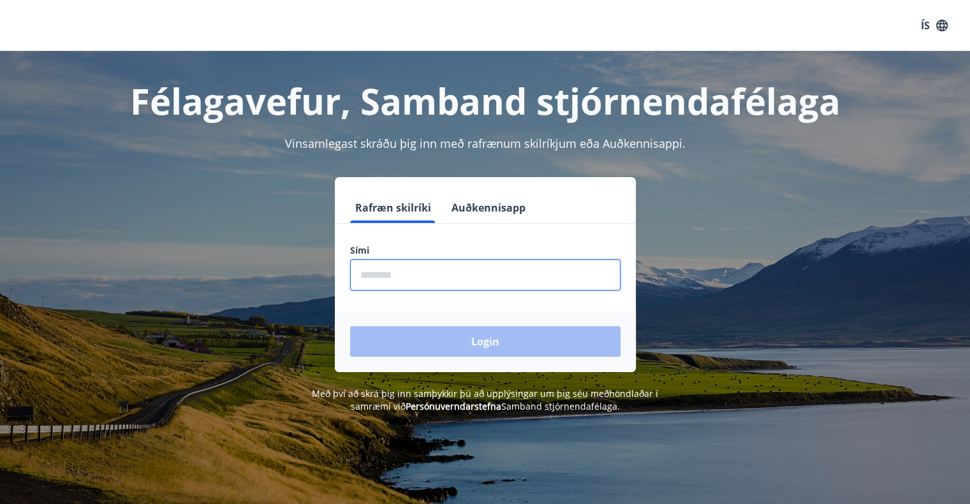
click at [492, 265] on input "phone" at bounding box center [485, 275] width 270 height 31
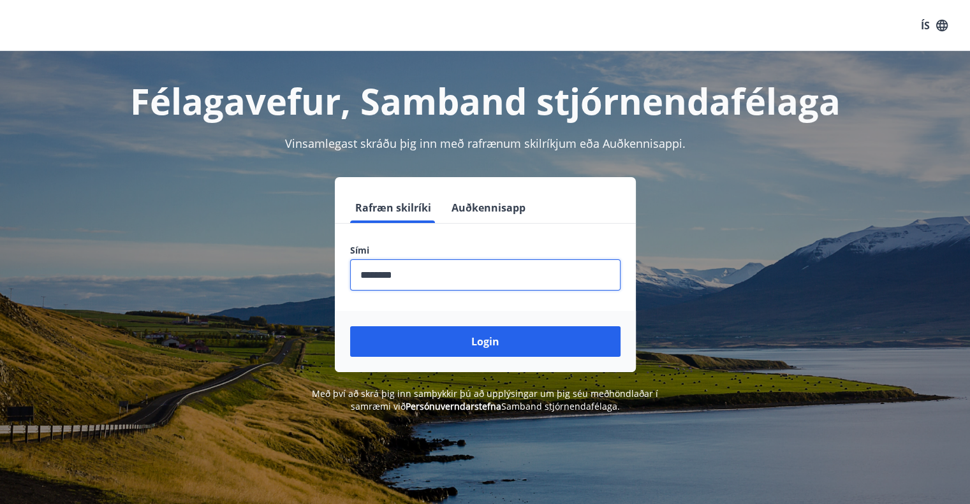
type input "********"
click at [350, 326] on button "Login" at bounding box center [485, 341] width 270 height 31
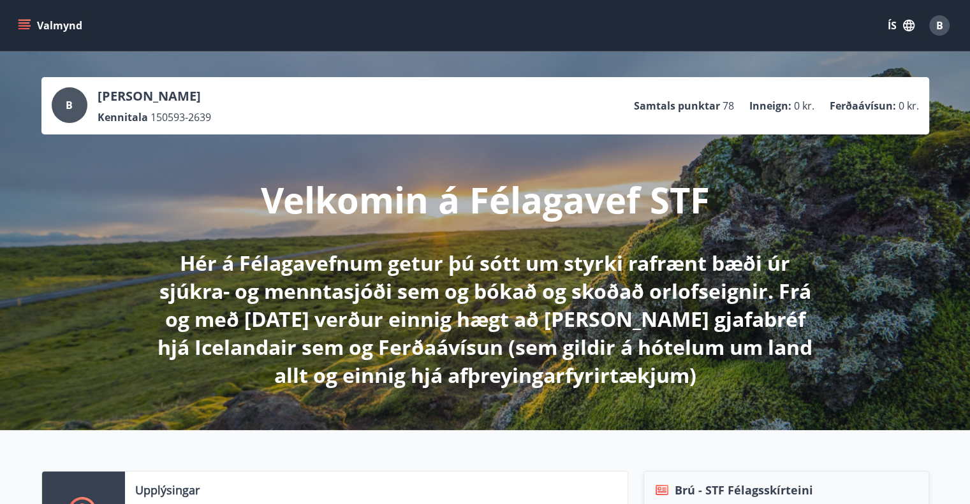
click at [29, 22] on icon "menu" at bounding box center [24, 25] width 13 height 13
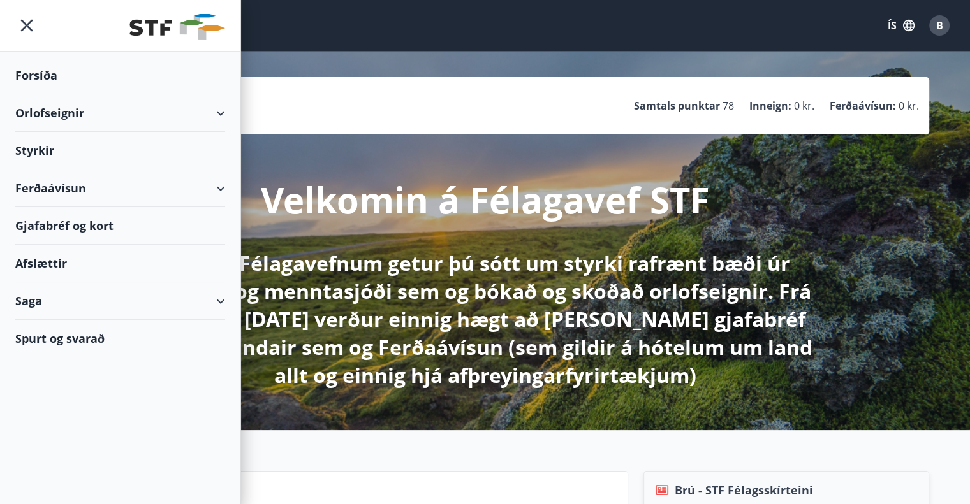
click at [216, 101] on div "Orlofseignir" at bounding box center [120, 113] width 210 height 38
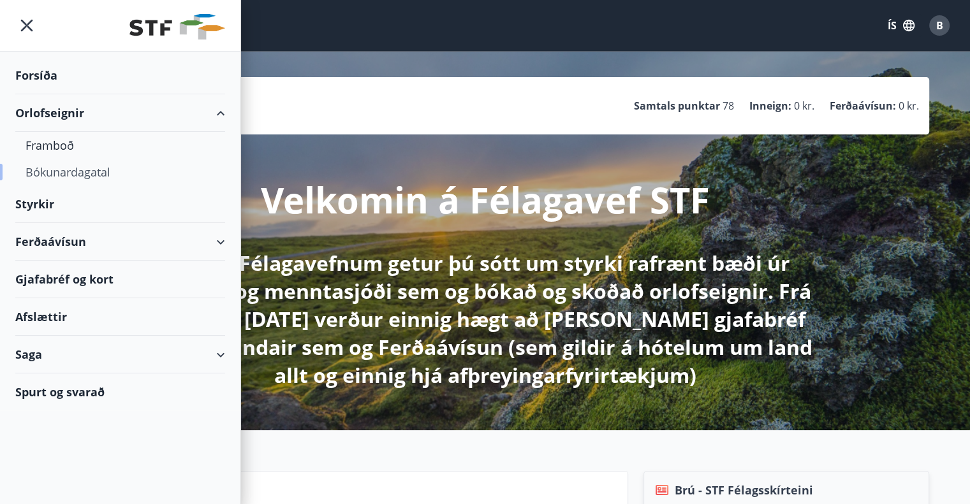
click at [79, 170] on div "Bókunardagatal" at bounding box center [120, 172] width 189 height 27
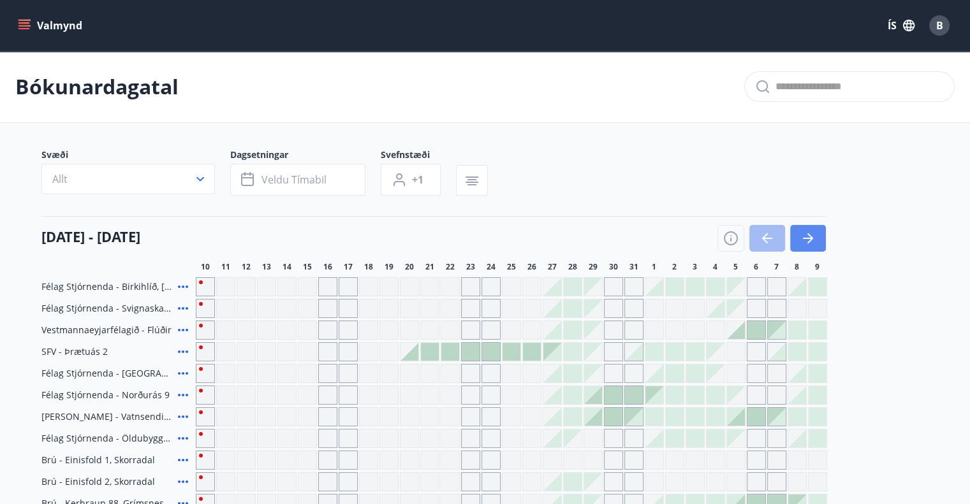
click at [820, 228] on button "button" at bounding box center [808, 238] width 36 height 27
click at [808, 237] on icon "button" at bounding box center [807, 238] width 15 height 15
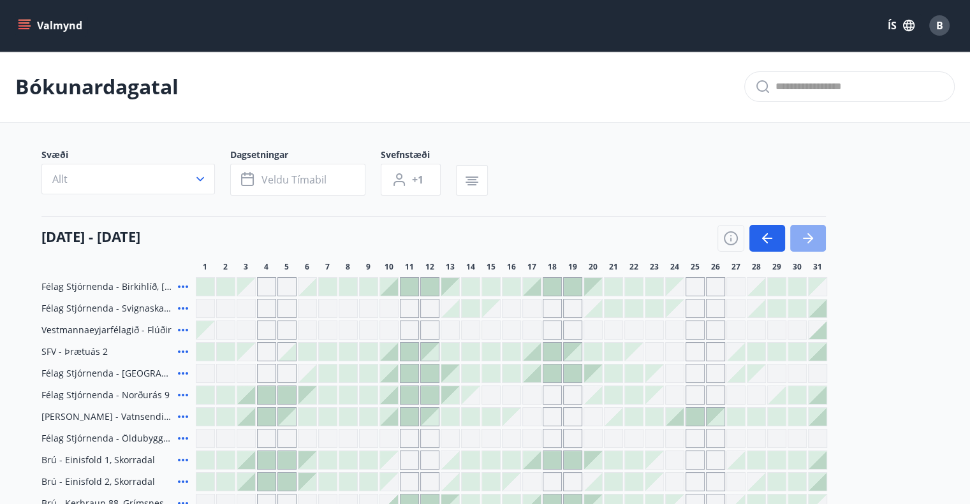
click at [809, 235] on icon "button" at bounding box center [810, 238] width 6 height 10
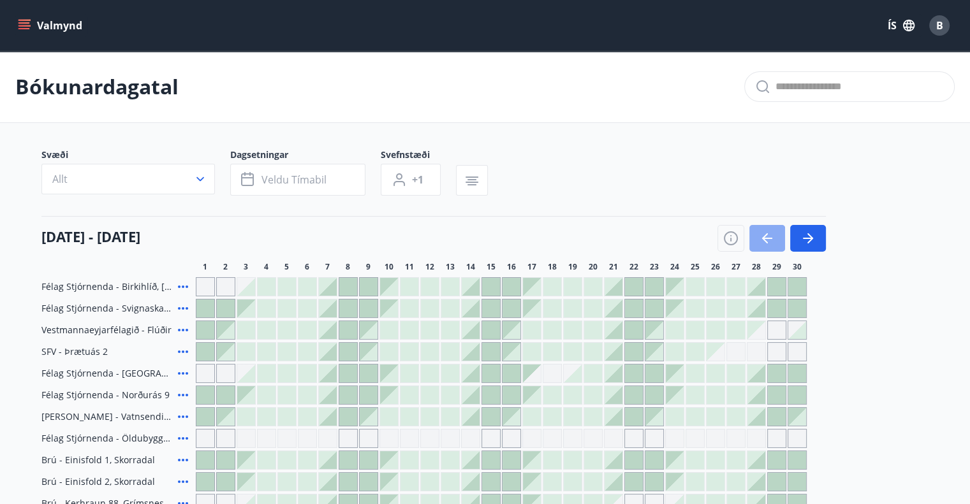
click at [763, 237] on icon "button" at bounding box center [765, 238] width 6 height 10
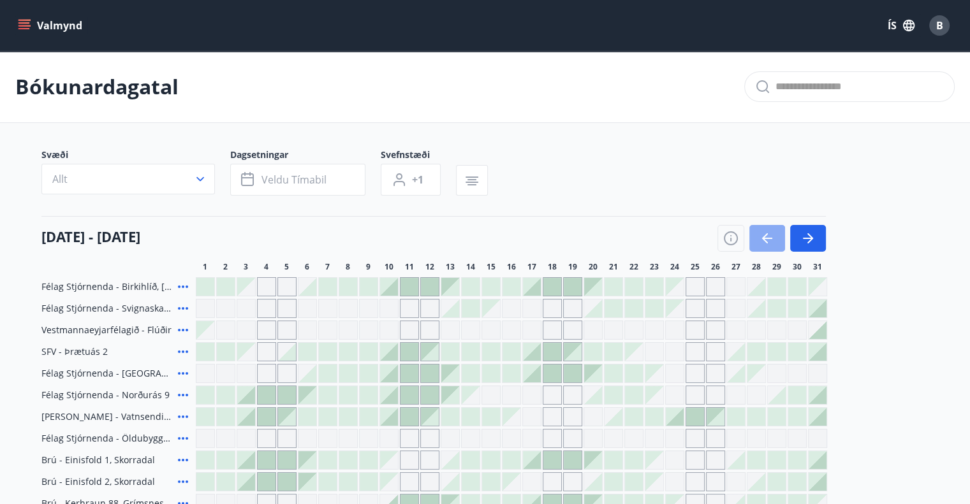
click at [765, 244] on icon "button" at bounding box center [766, 238] width 15 height 15
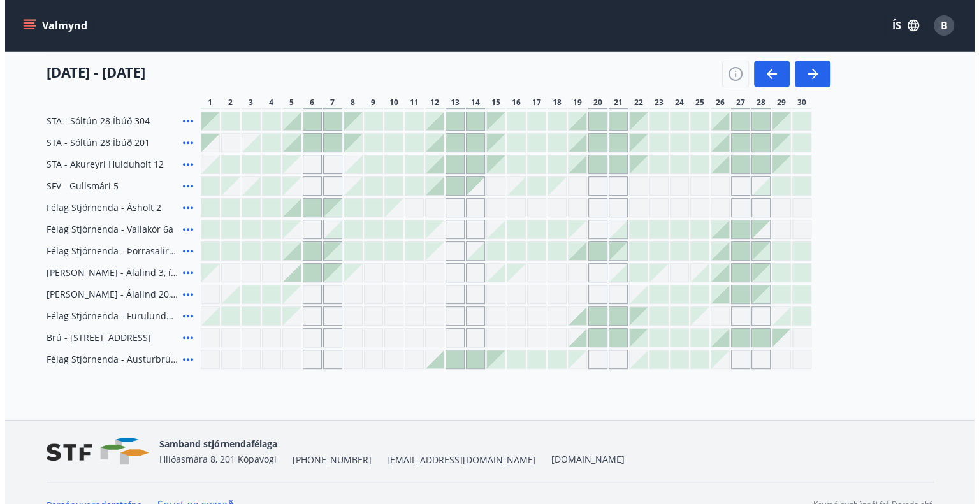
scroll to position [510, 0]
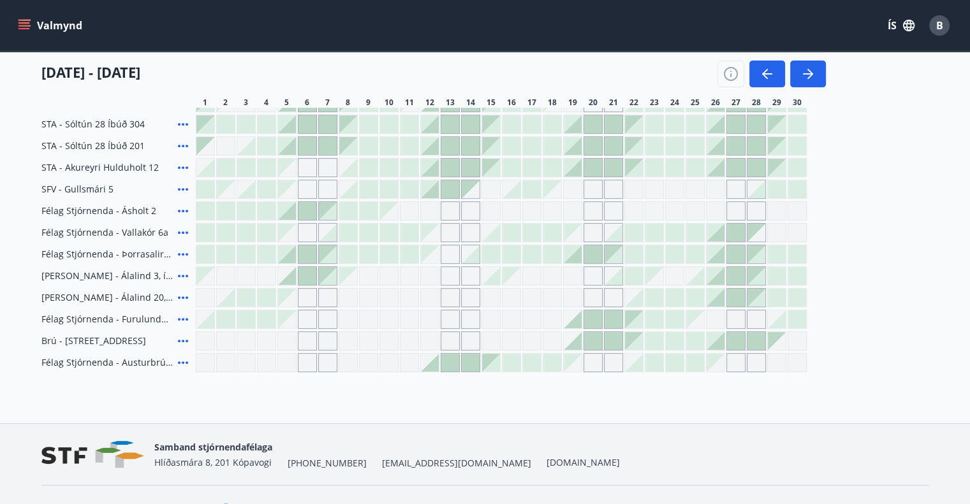
click at [716, 346] on div at bounding box center [716, 341] width 18 height 18
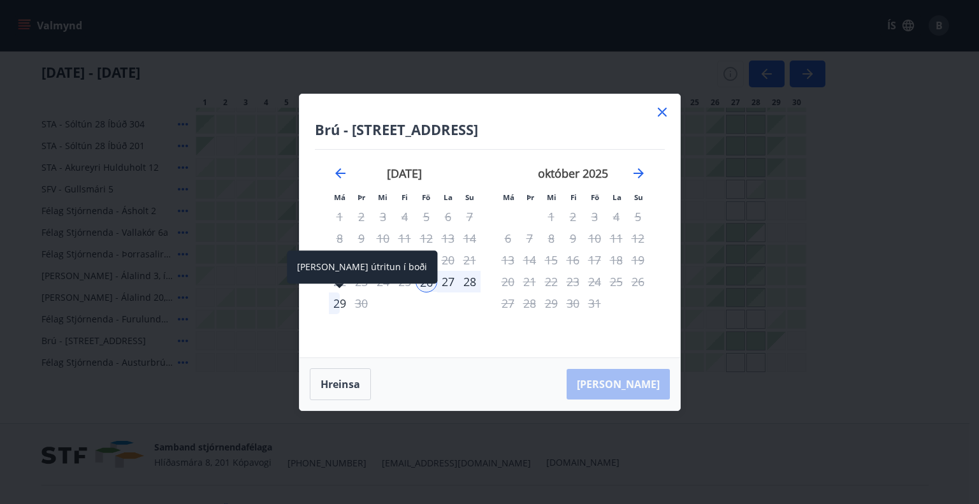
click at [337, 301] on div "29" at bounding box center [340, 304] width 22 height 22
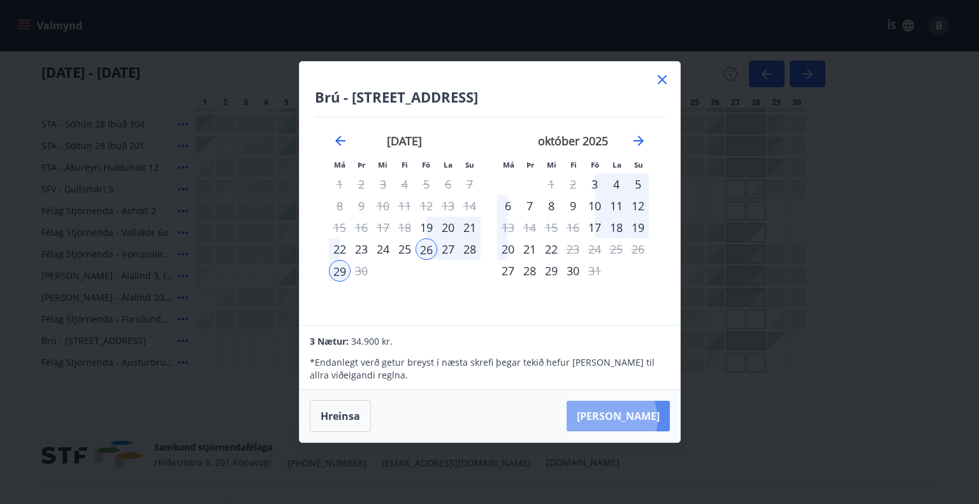
click at [650, 420] on button "[PERSON_NAME]" at bounding box center [618, 416] width 103 height 31
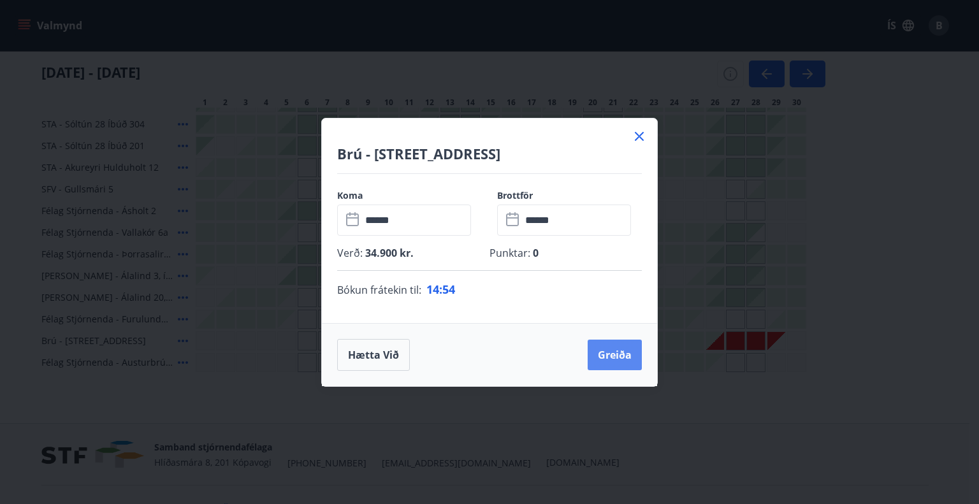
click at [620, 356] on button "Greiða" at bounding box center [615, 355] width 54 height 31
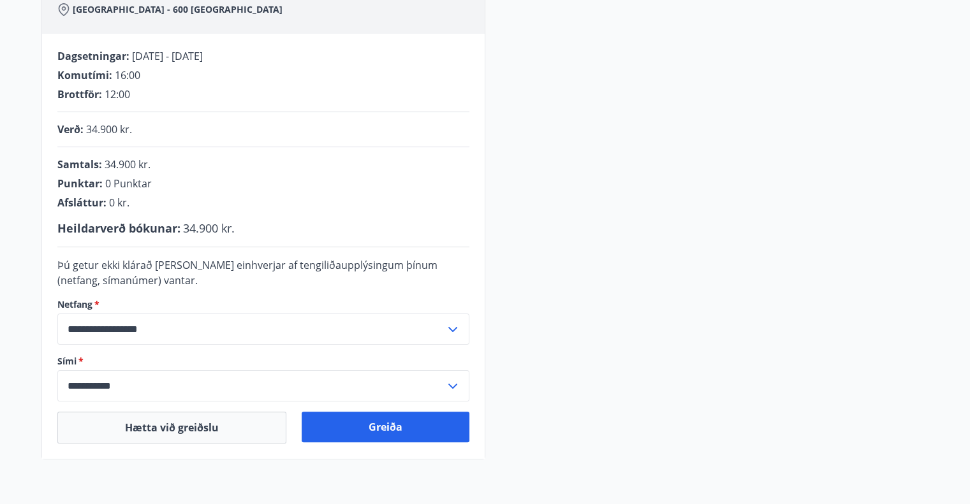
scroll to position [231, 0]
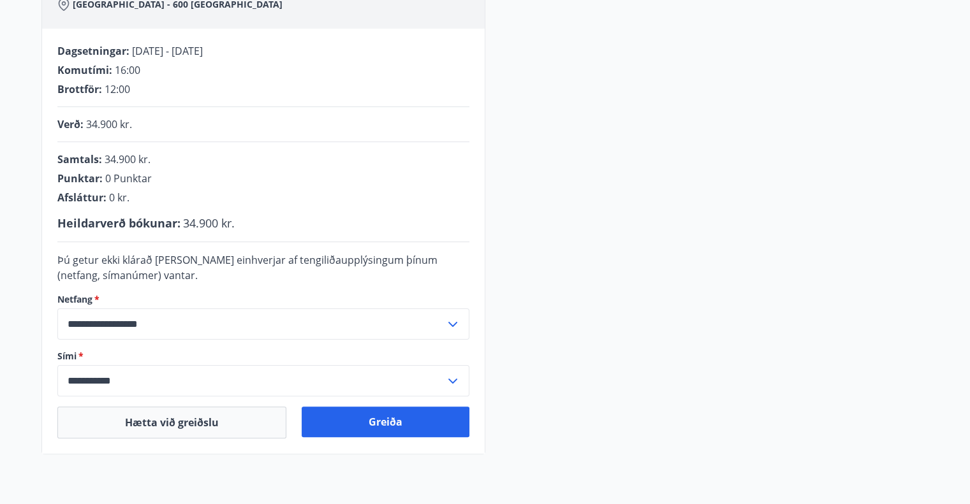
click at [672, 261] on div "**********" at bounding box center [485, 206] width 888 height 497
click at [183, 427] on button "Hætta við greiðslu" at bounding box center [171, 423] width 229 height 32
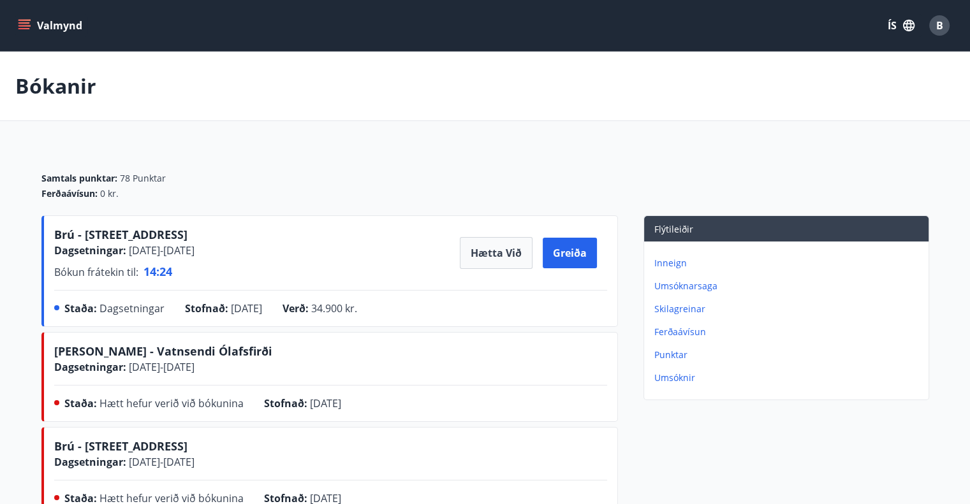
click at [36, 18] on button "Valmynd" at bounding box center [51, 25] width 72 height 23
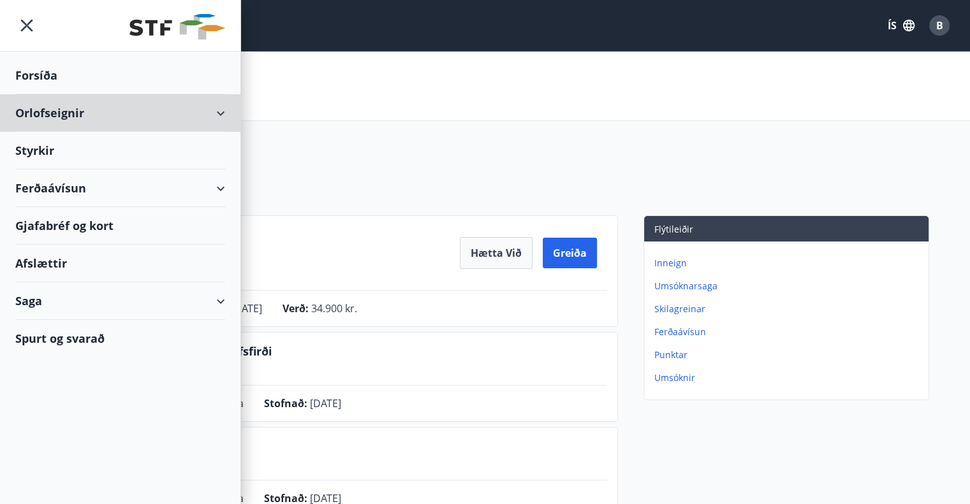
drag, startPoint x: 54, startPoint y: 112, endPoint x: 399, endPoint y: 147, distance: 346.8
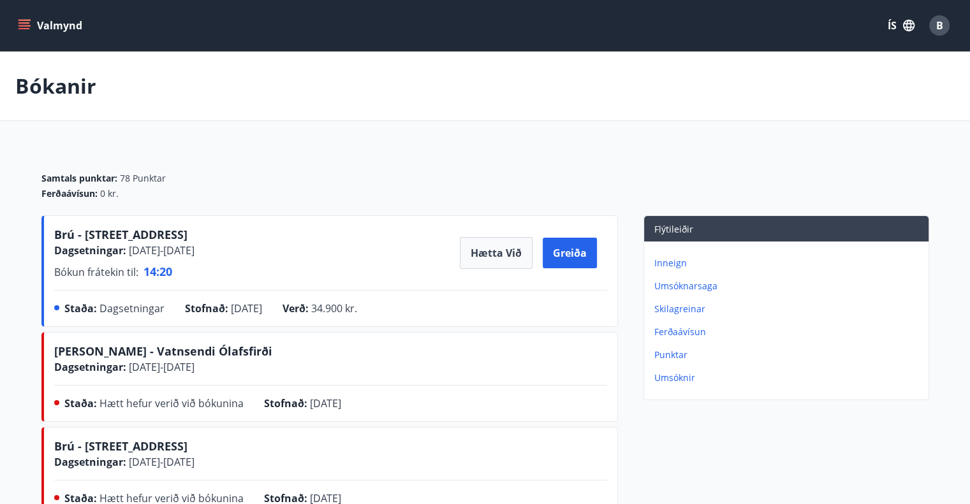
click at [20, 20] on icon "menu" at bounding box center [25, 20] width 14 height 1
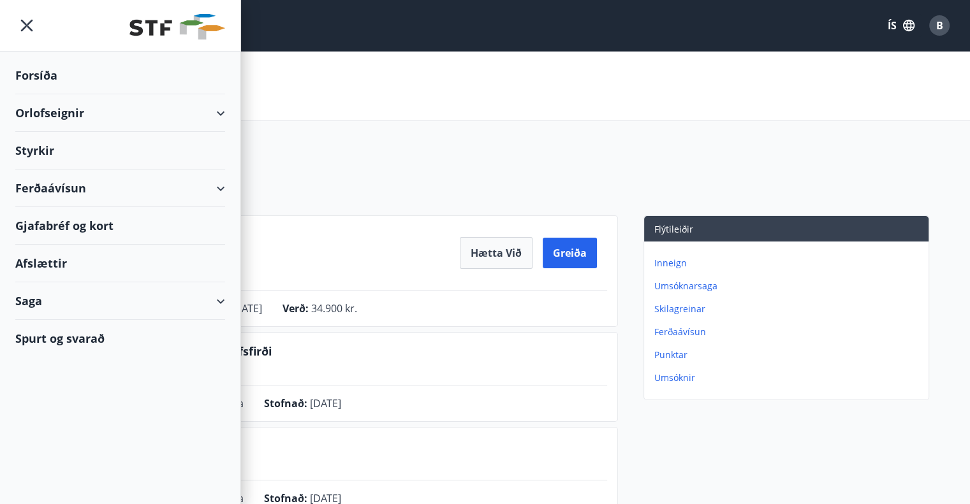
click at [234, 114] on div "Orlofseignir" at bounding box center [120, 113] width 240 height 38
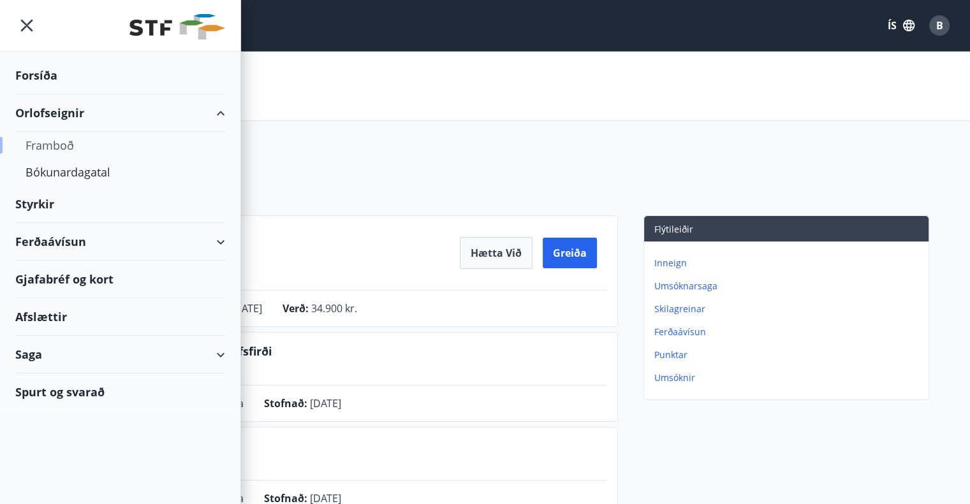
click at [50, 144] on div "Framboð" at bounding box center [120, 145] width 189 height 27
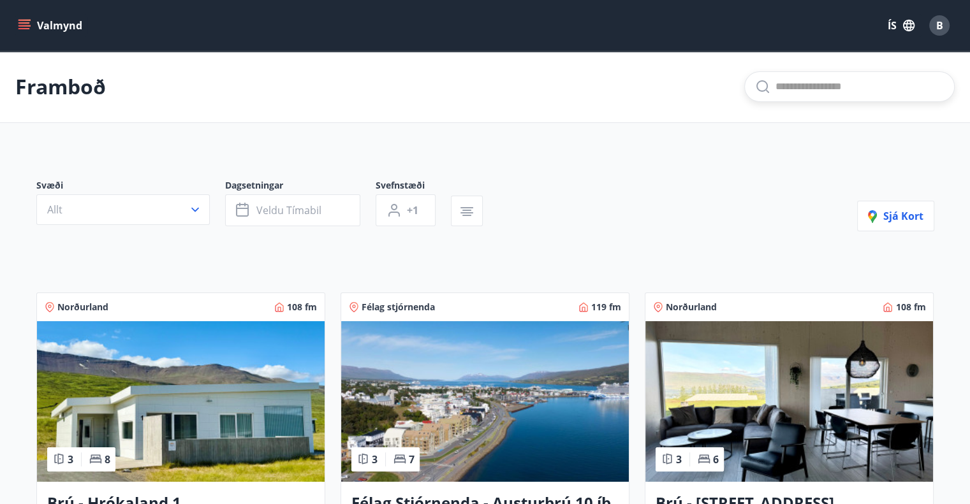
click at [855, 80] on input "text" at bounding box center [859, 87] width 168 height 20
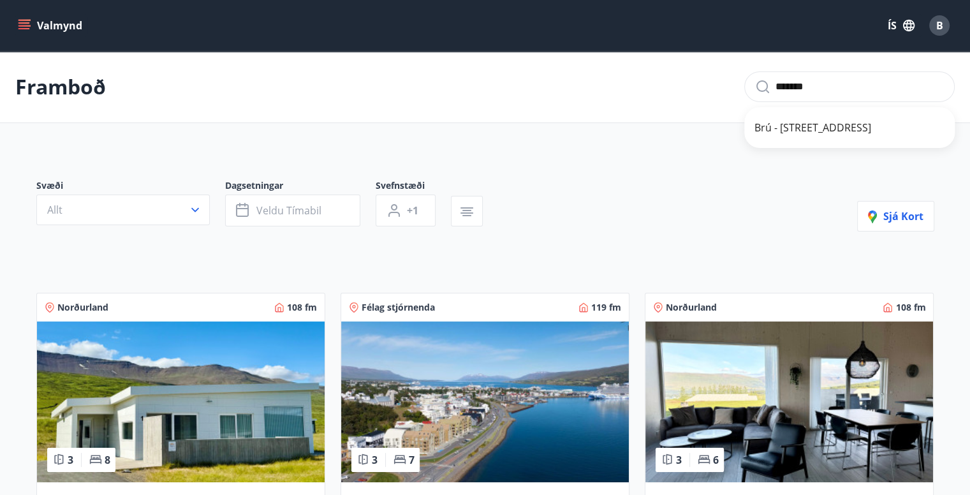
click at [846, 132] on span "Brú - [STREET_ADDRESS]" at bounding box center [849, 127] width 190 height 15
type input "**********"
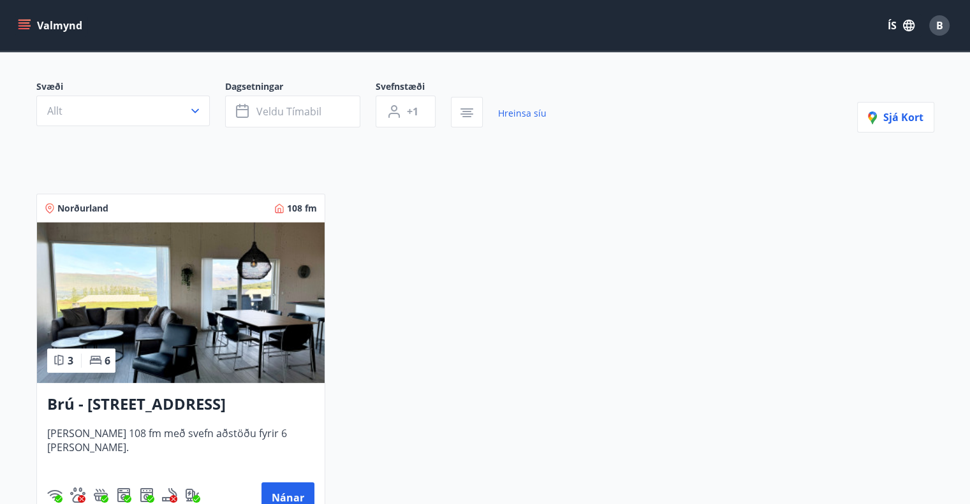
scroll to position [102, 0]
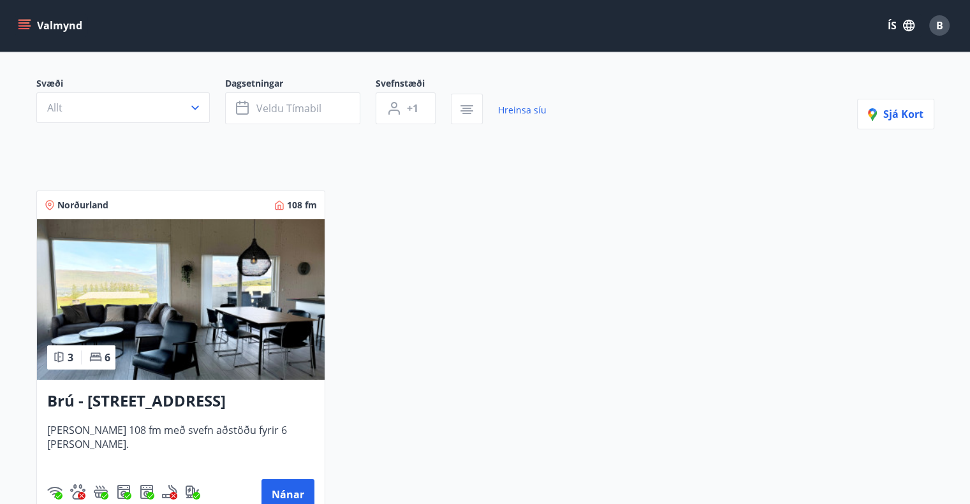
click at [185, 316] on img at bounding box center [181, 299] width 288 height 161
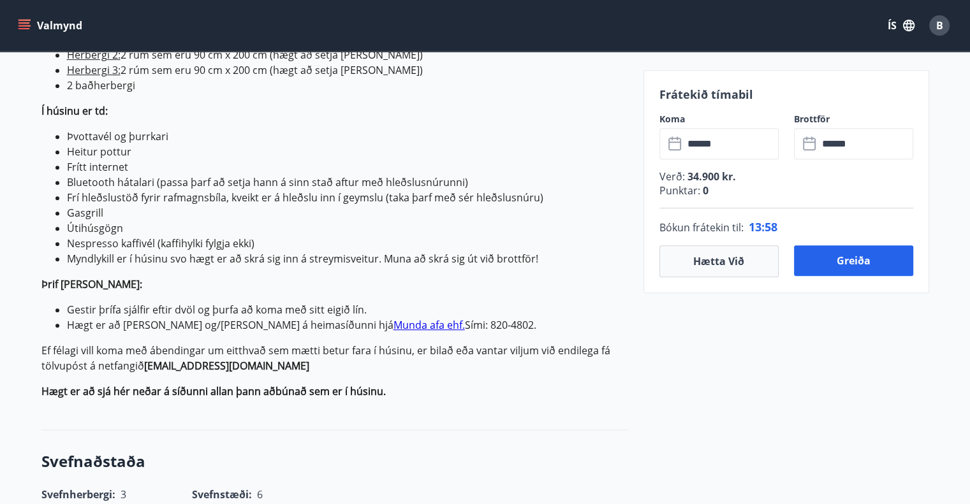
scroll to position [543, 0]
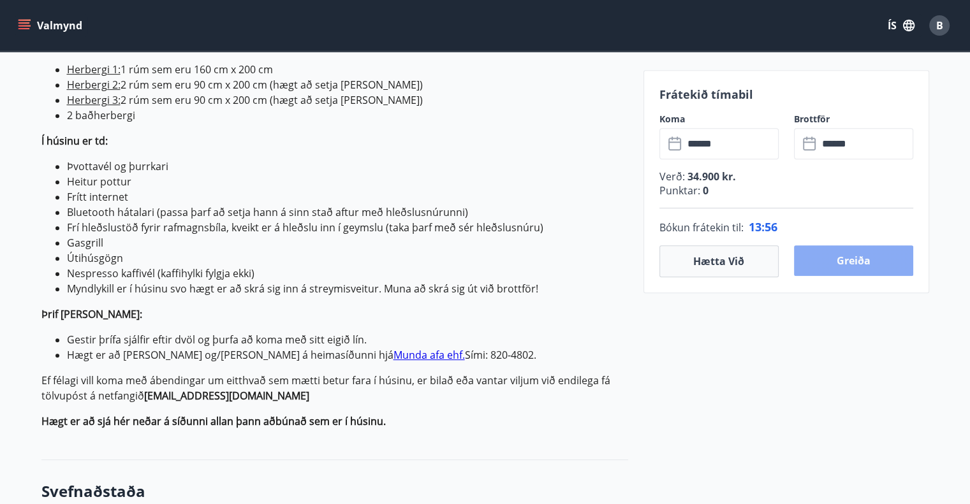
click at [850, 261] on button "Greiða" at bounding box center [853, 261] width 119 height 31
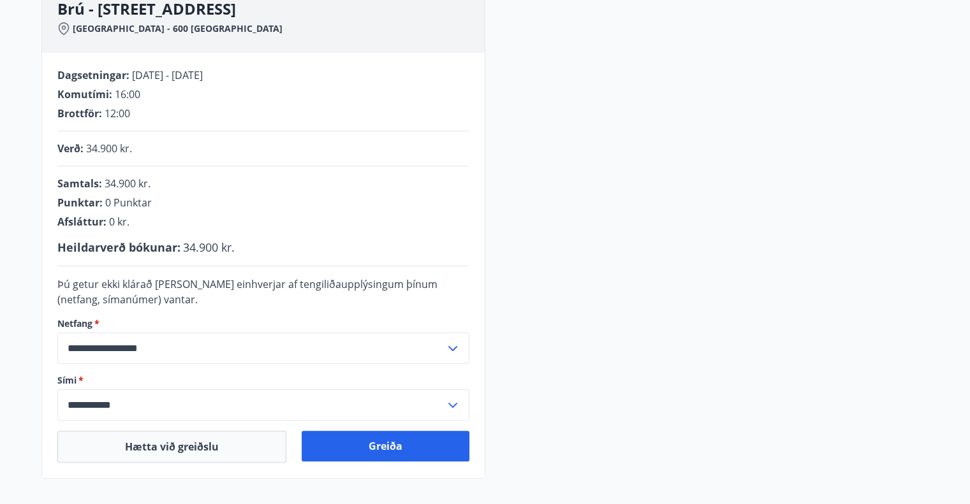
scroll to position [210, 0]
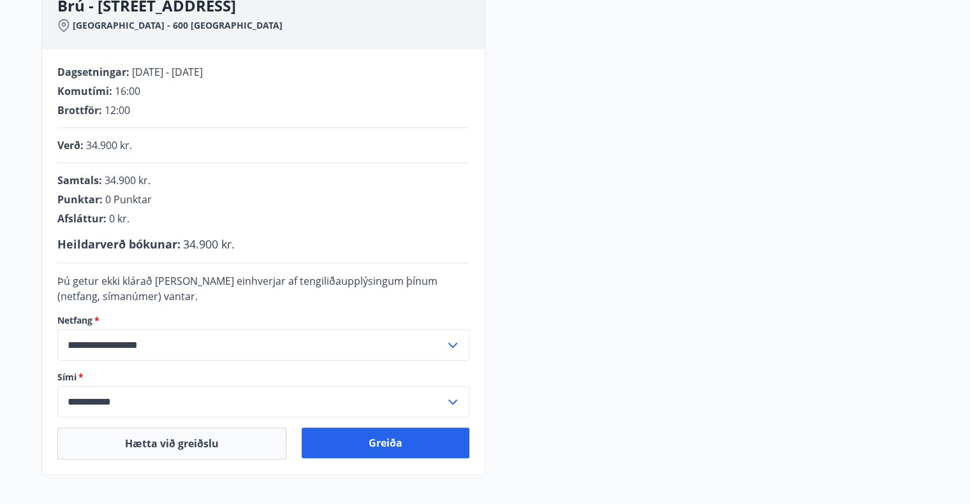
click at [687, 346] on div "**********" at bounding box center [485, 227] width 888 height 497
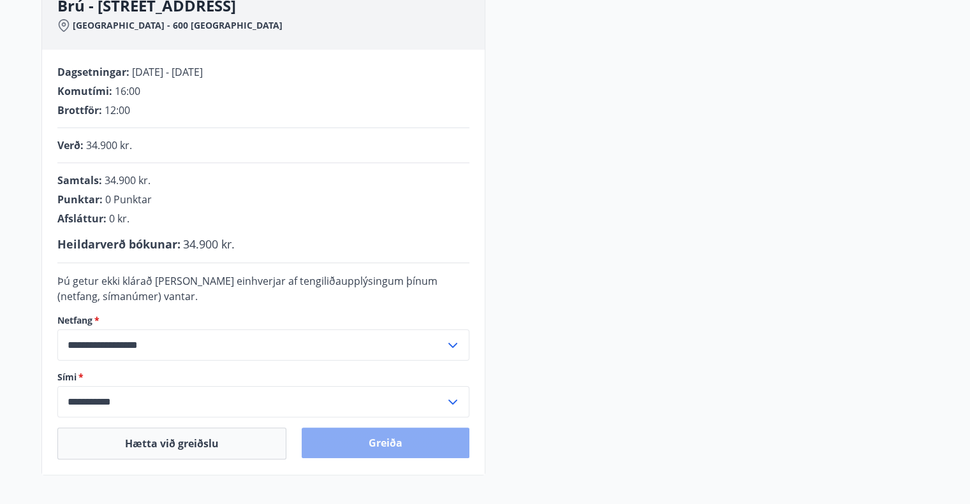
click at [400, 435] on button "Greiða" at bounding box center [386, 443] width 168 height 31
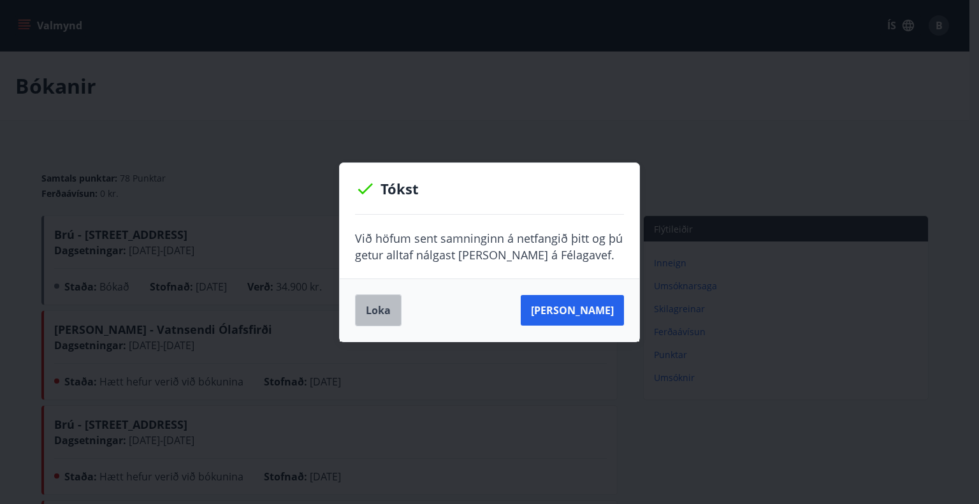
click at [378, 305] on button "Loka" at bounding box center [378, 311] width 47 height 32
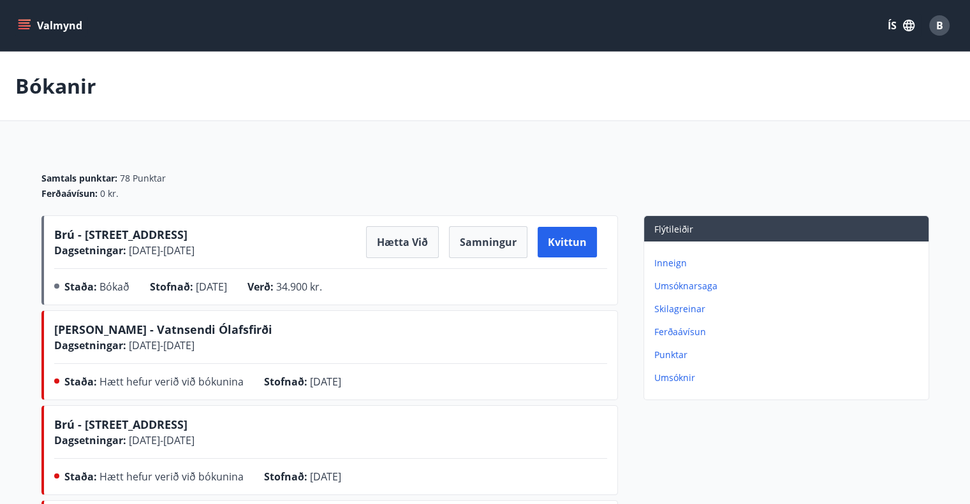
click at [647, 163] on div "Samtals punktar : 78 Punktar Ferðaávísun : 0 kr." at bounding box center [485, 181] width 888 height 69
click at [37, 26] on button "Valmynd" at bounding box center [51, 25] width 72 height 23
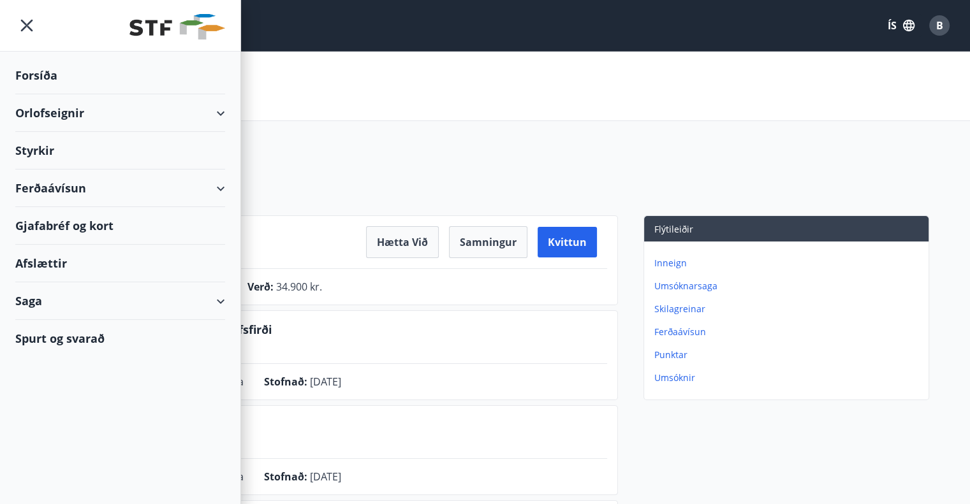
click at [59, 112] on div "Orlofseignir" at bounding box center [120, 113] width 210 height 38
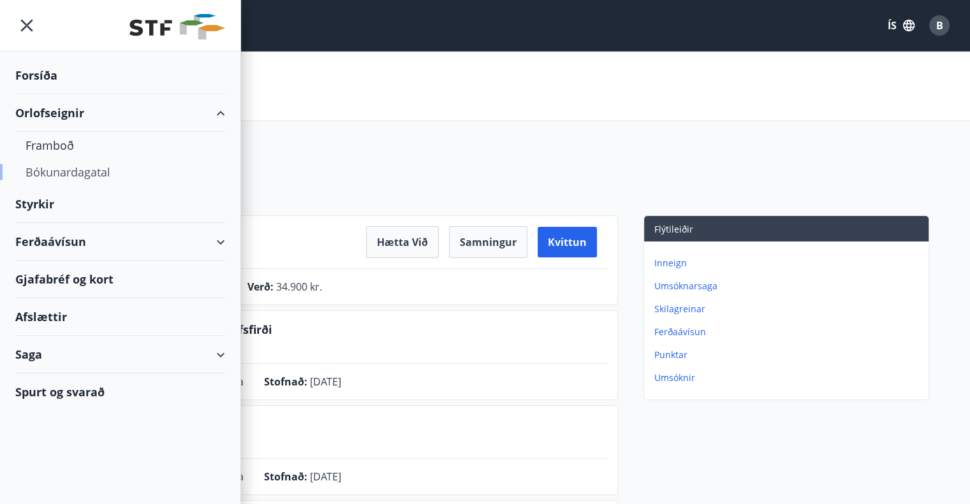
click at [61, 173] on div "Bókunardagatal" at bounding box center [120, 172] width 189 height 27
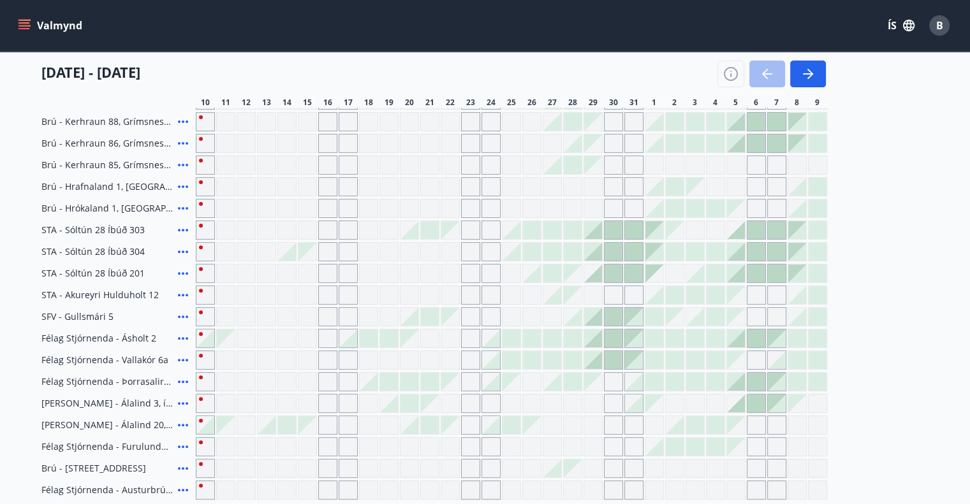
scroll to position [403, 0]
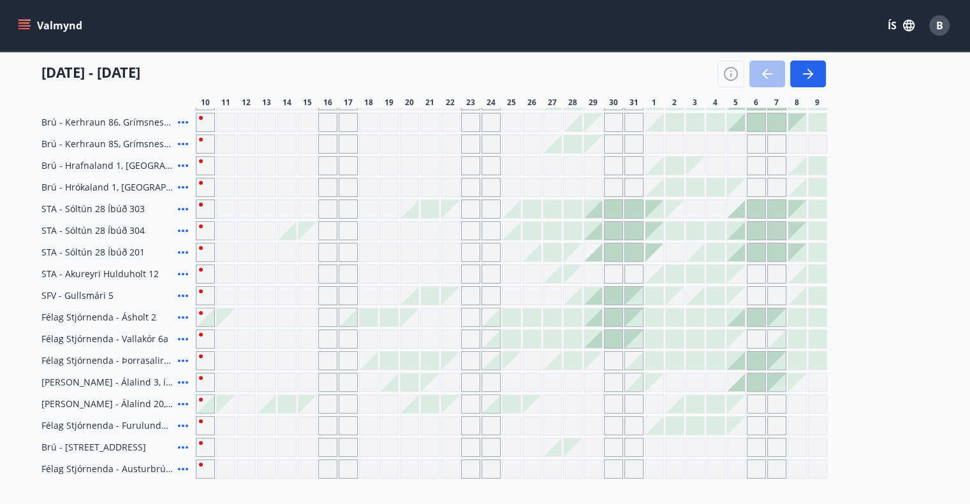
click at [738, 272] on div "Gráir dagar eru ekki bókanlegir" at bounding box center [736, 274] width 18 height 18
